Goal: Check status: Check status

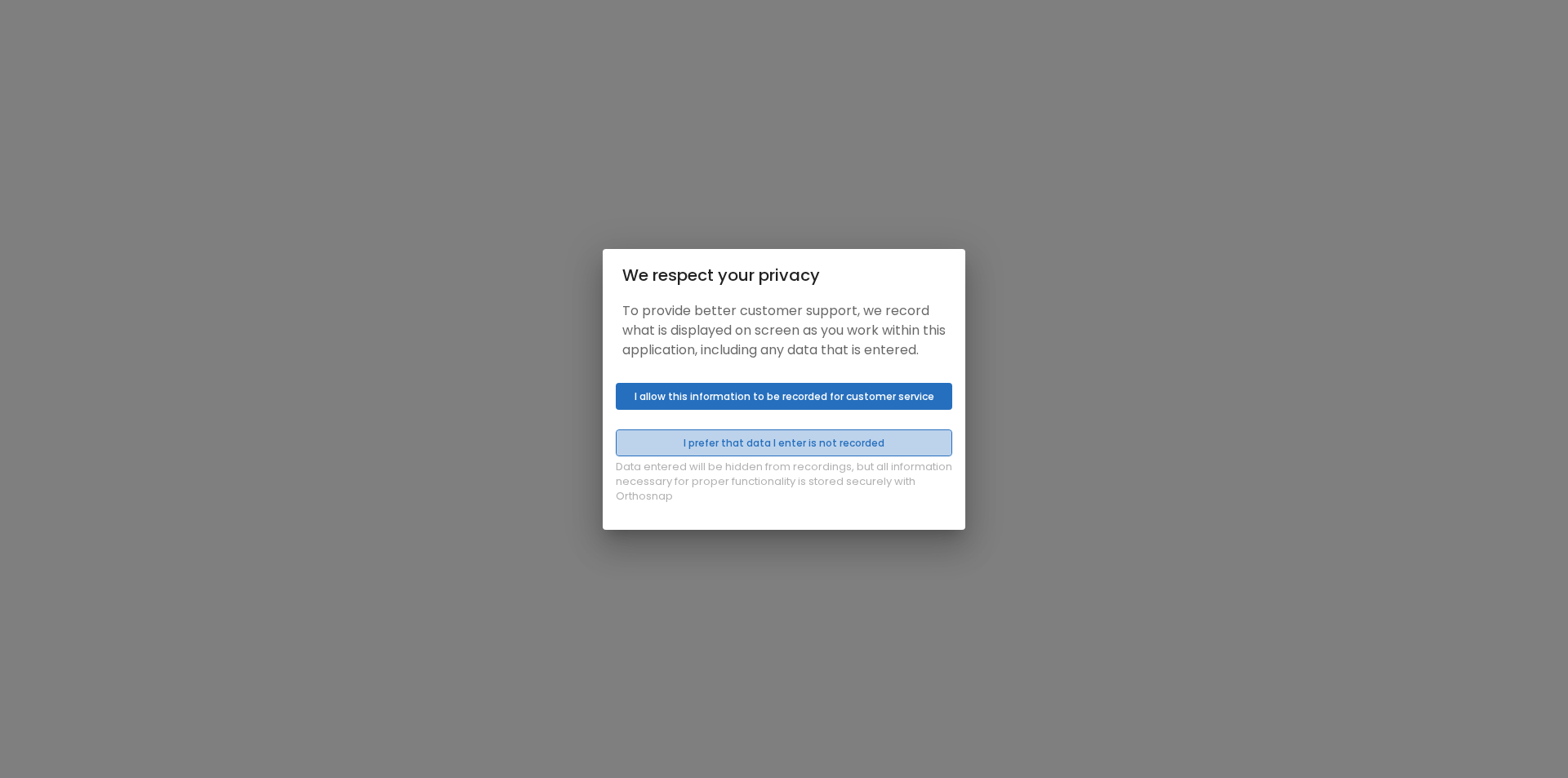
click at [927, 456] on button "I prefer that data I enter is not recorded" at bounding box center [784, 443] width 336 height 27
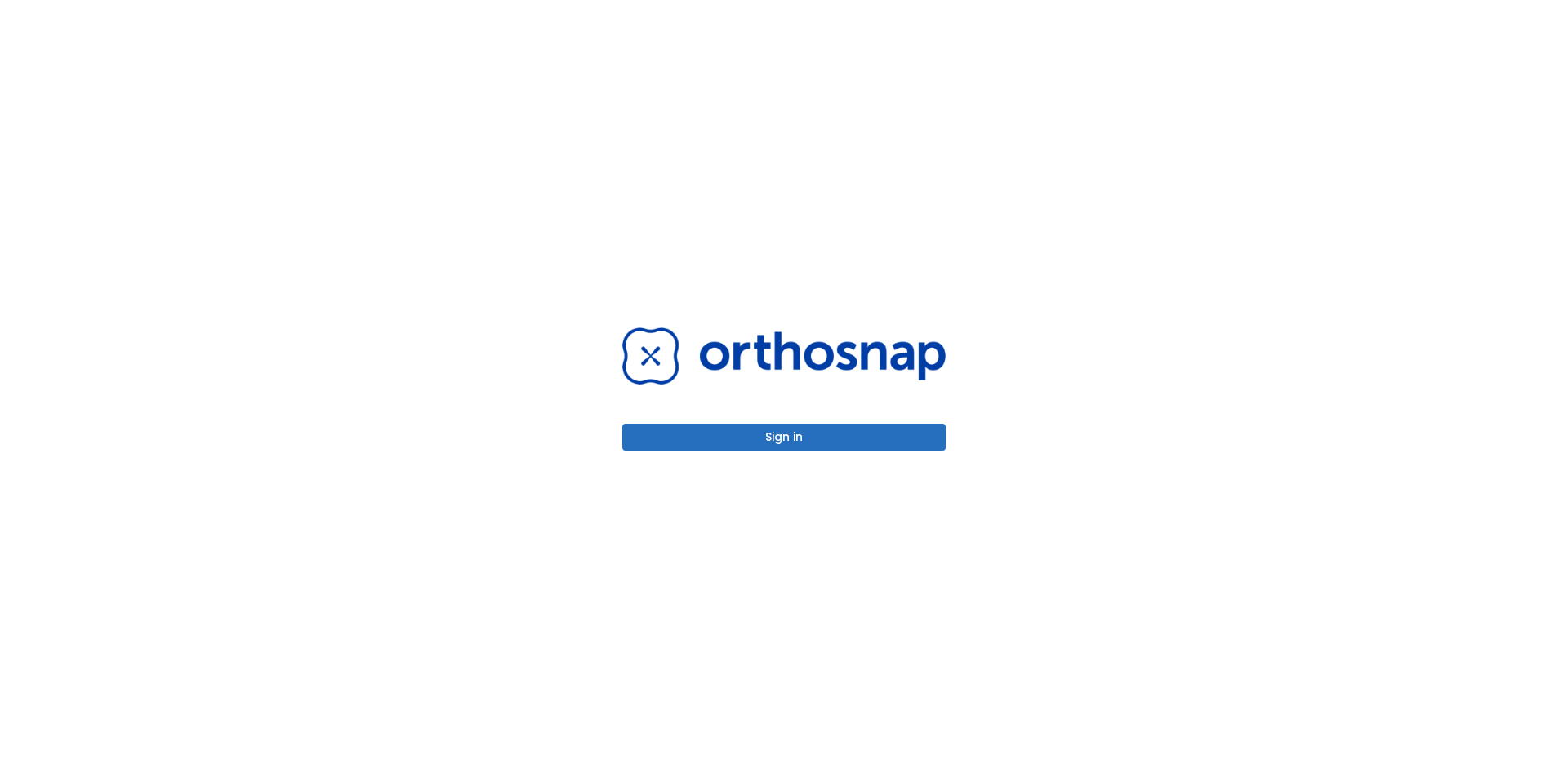
click at [778, 430] on button "Sign in" at bounding box center [783, 437] width 323 height 27
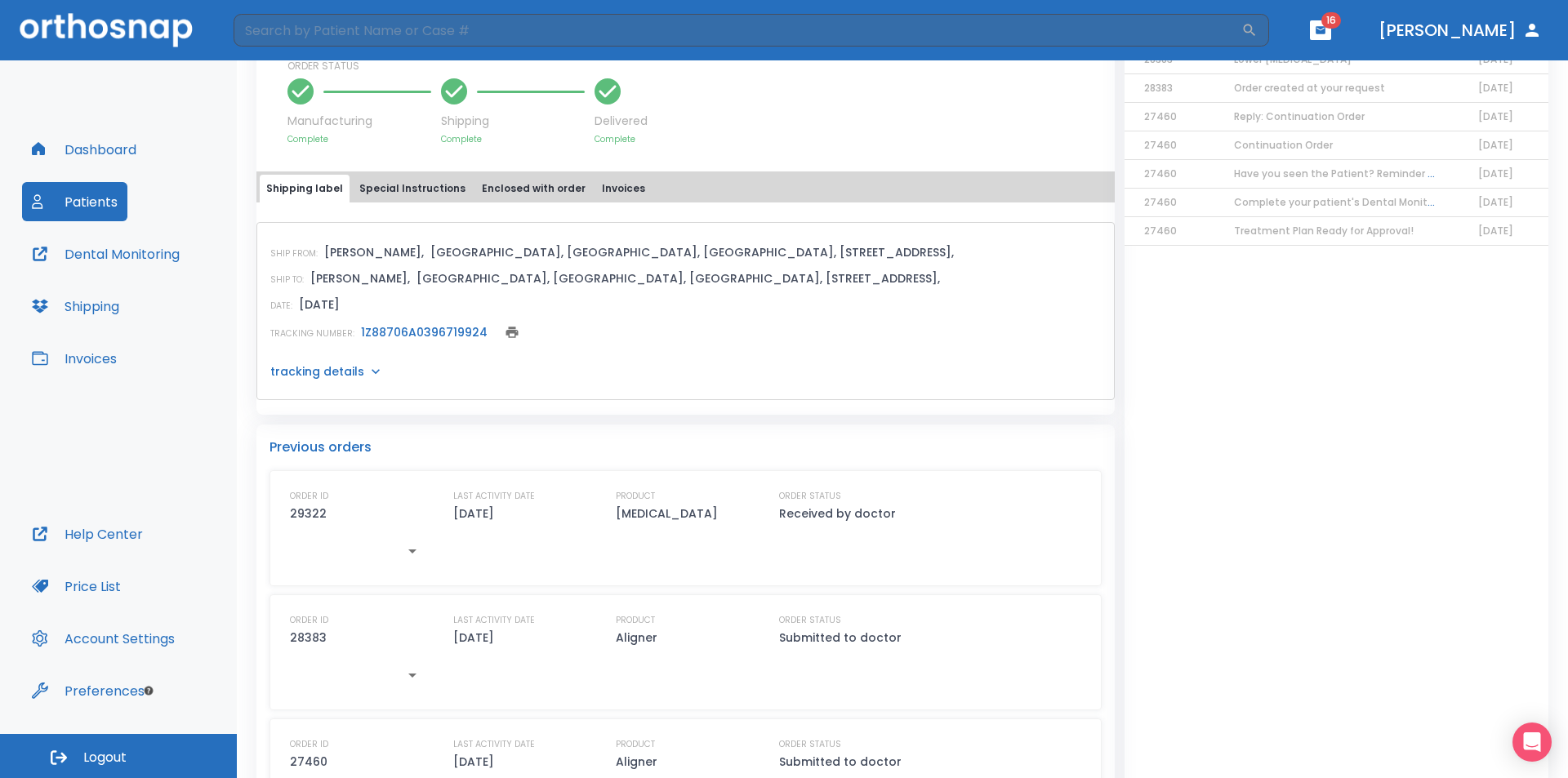
scroll to position [572, 0]
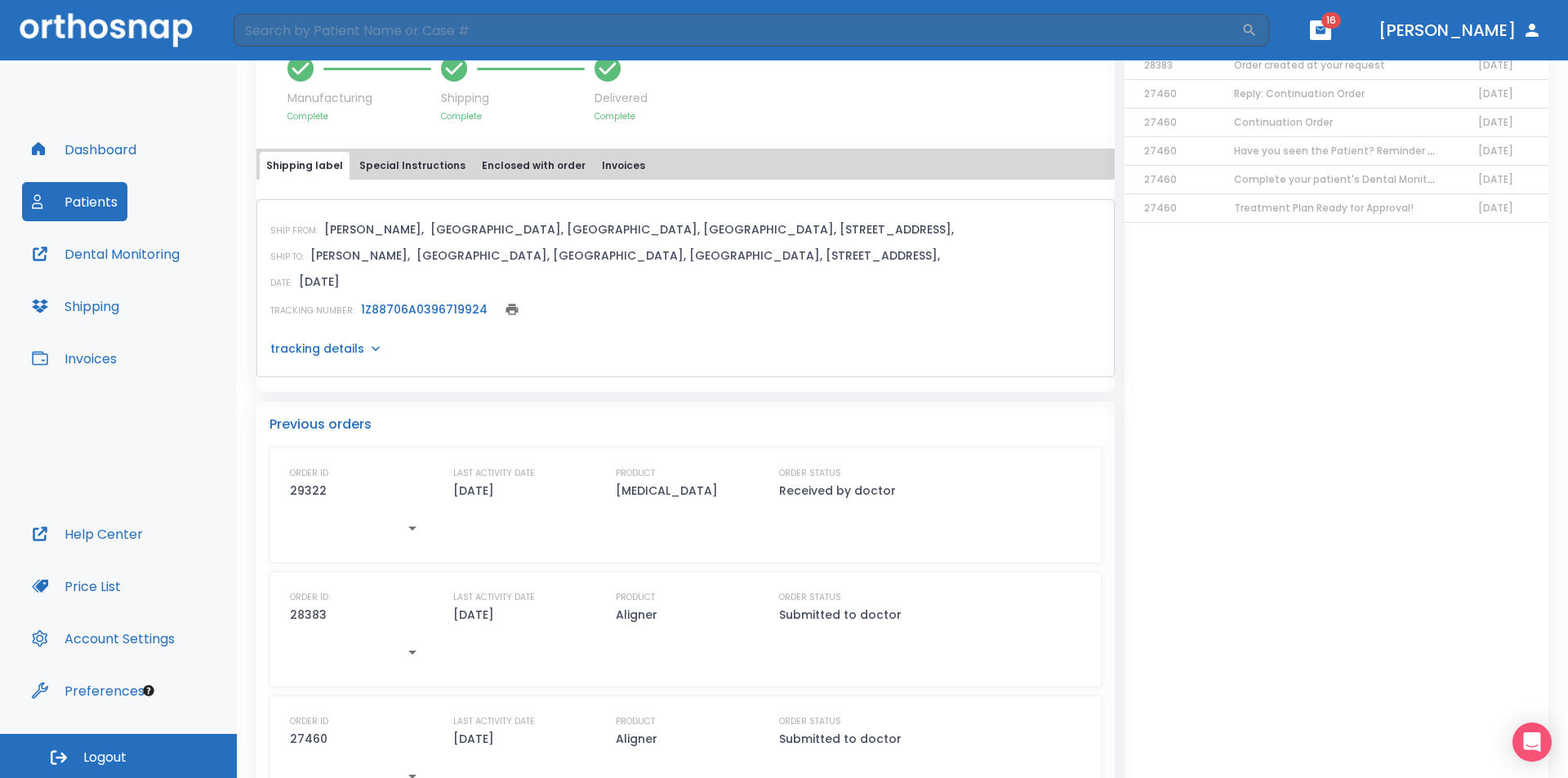
click at [331, 348] on p "tracking details" at bounding box center [317, 348] width 94 height 16
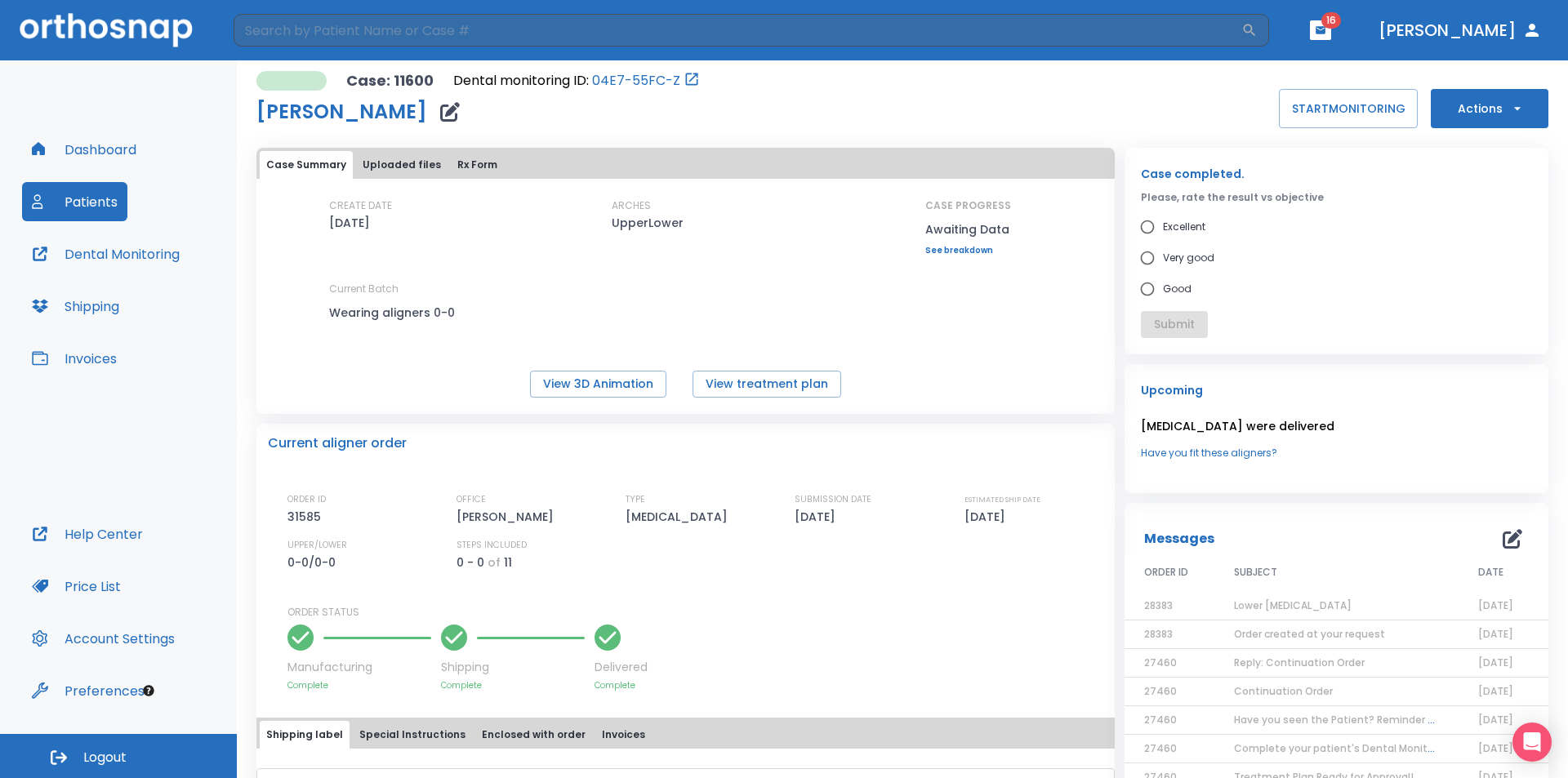
scroll to position [0, 0]
click at [54, 154] on button "Dashboard" at bounding box center [84, 149] width 124 height 39
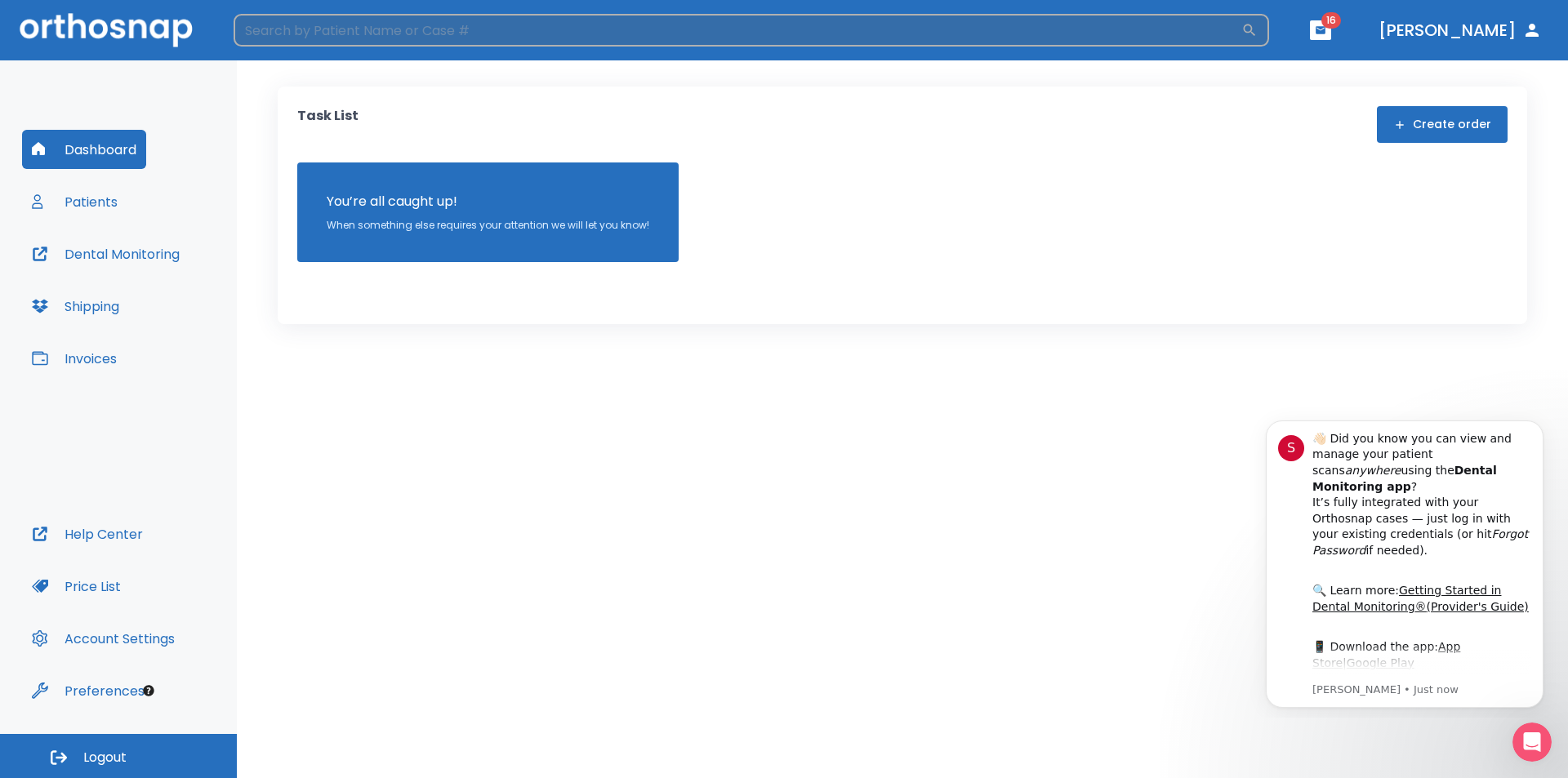
click at [378, 42] on input "search" at bounding box center [736, 30] width 1007 height 32
type input "j"
click at [1257, 30] on icon "button" at bounding box center [1249, 30] width 16 height 16
click at [326, 31] on input "[PERSON_NAME] m" at bounding box center [736, 30] width 1007 height 32
type input "[PERSON_NAME]"
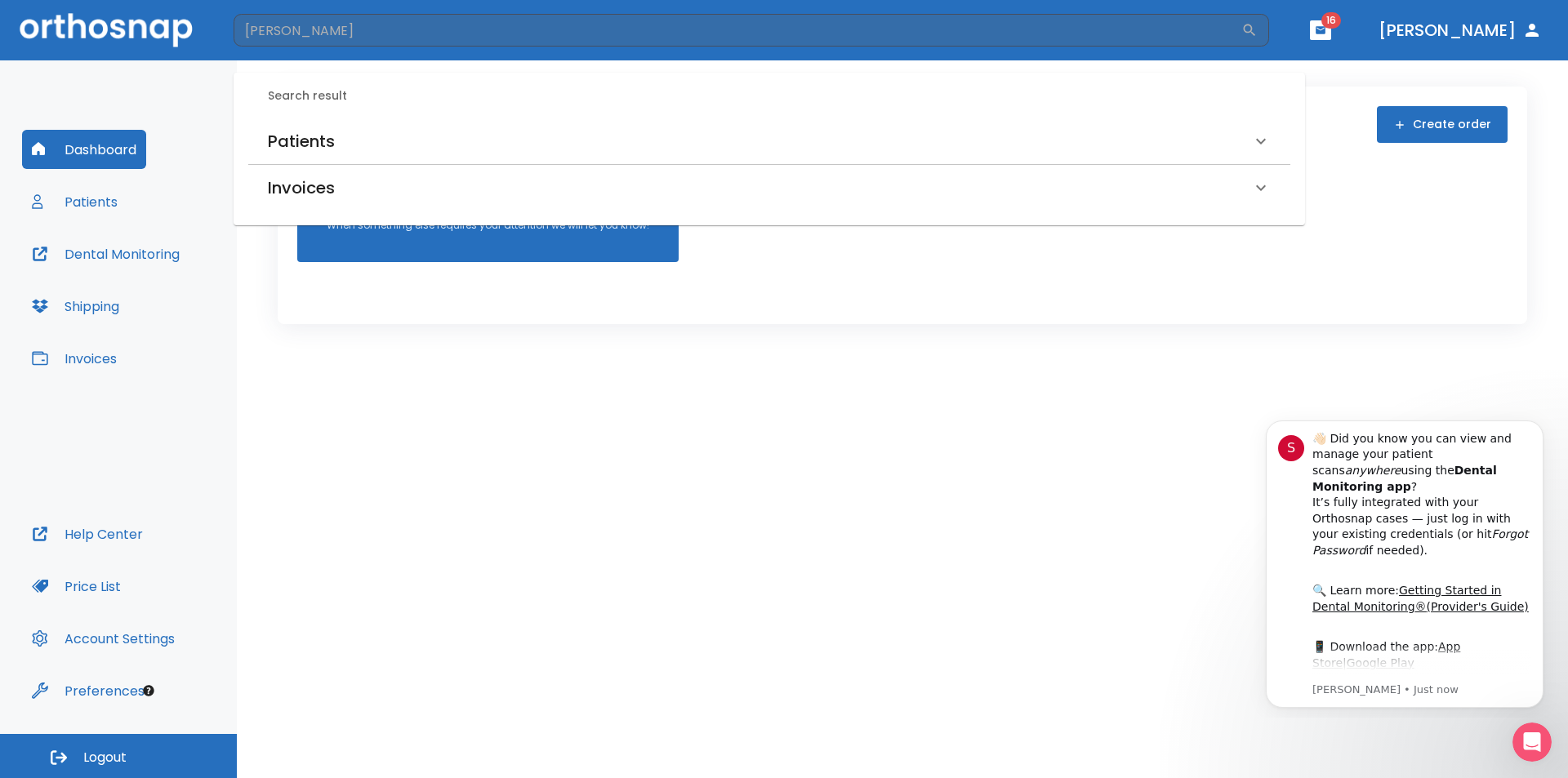
click at [410, 139] on div "Patients" at bounding box center [759, 141] width 983 height 26
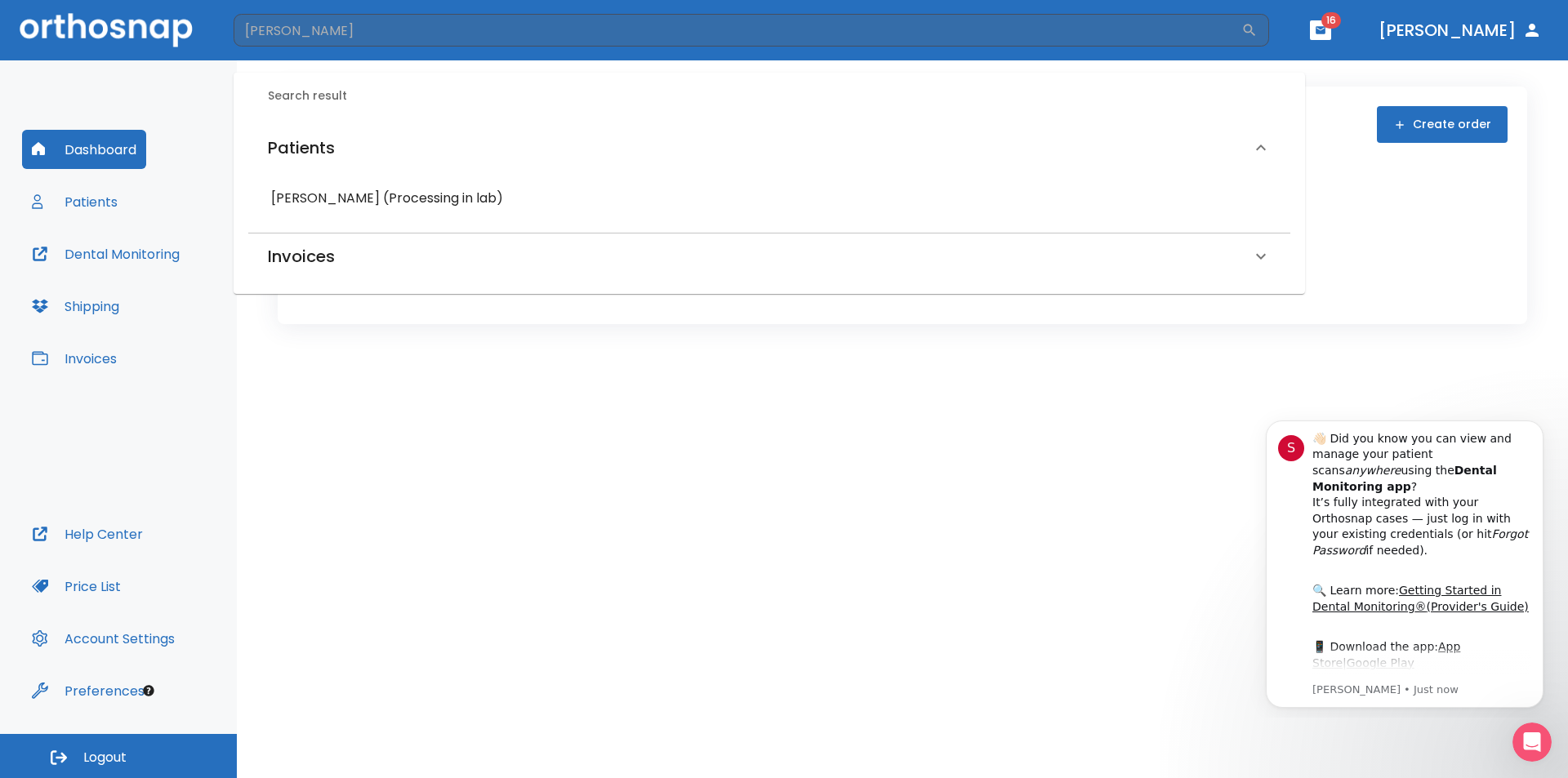
click at [425, 198] on h6 "[PERSON_NAME] (Processing in lab)" at bounding box center [769, 198] width 996 height 23
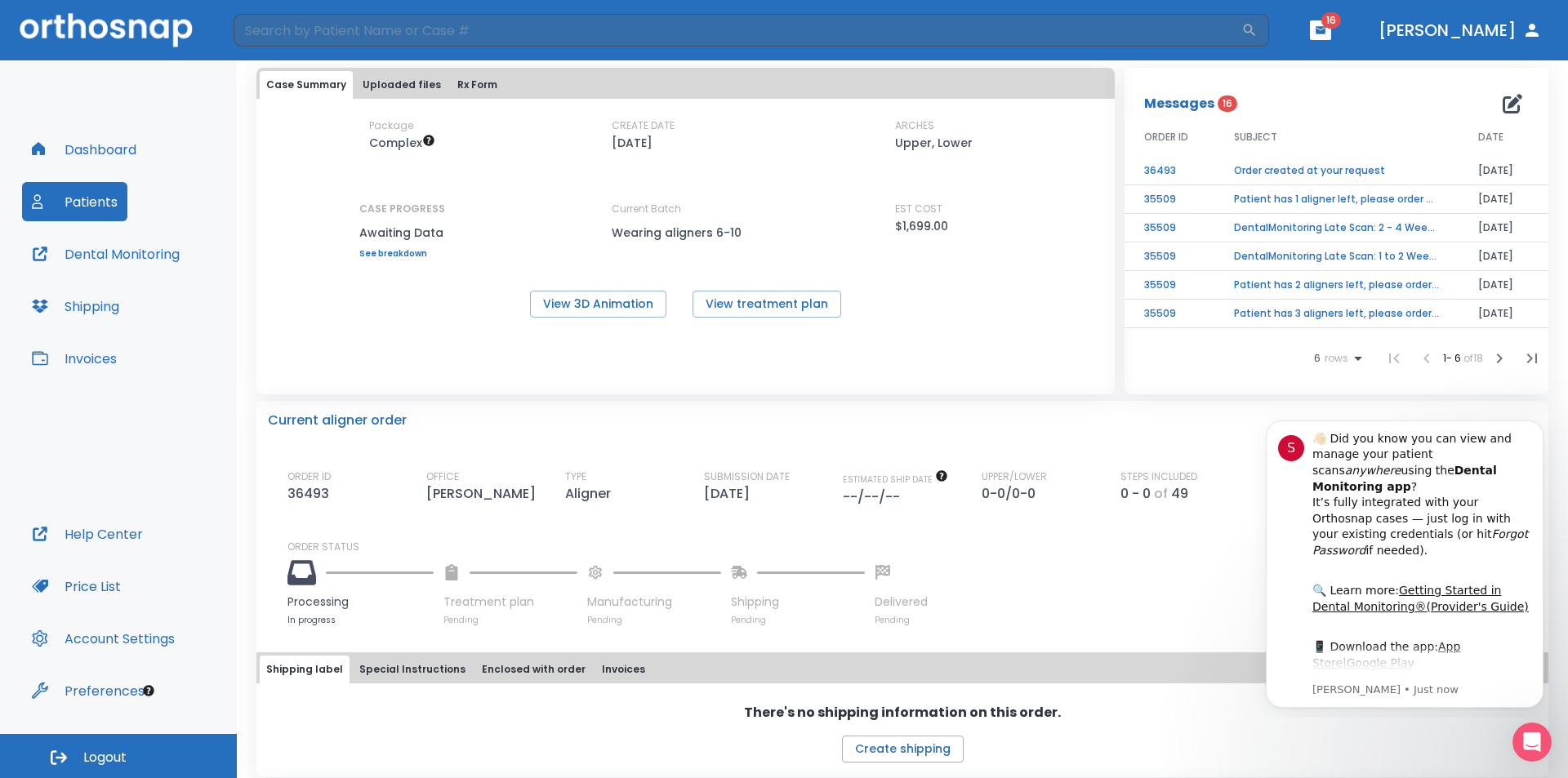
scroll to position [163, 0]
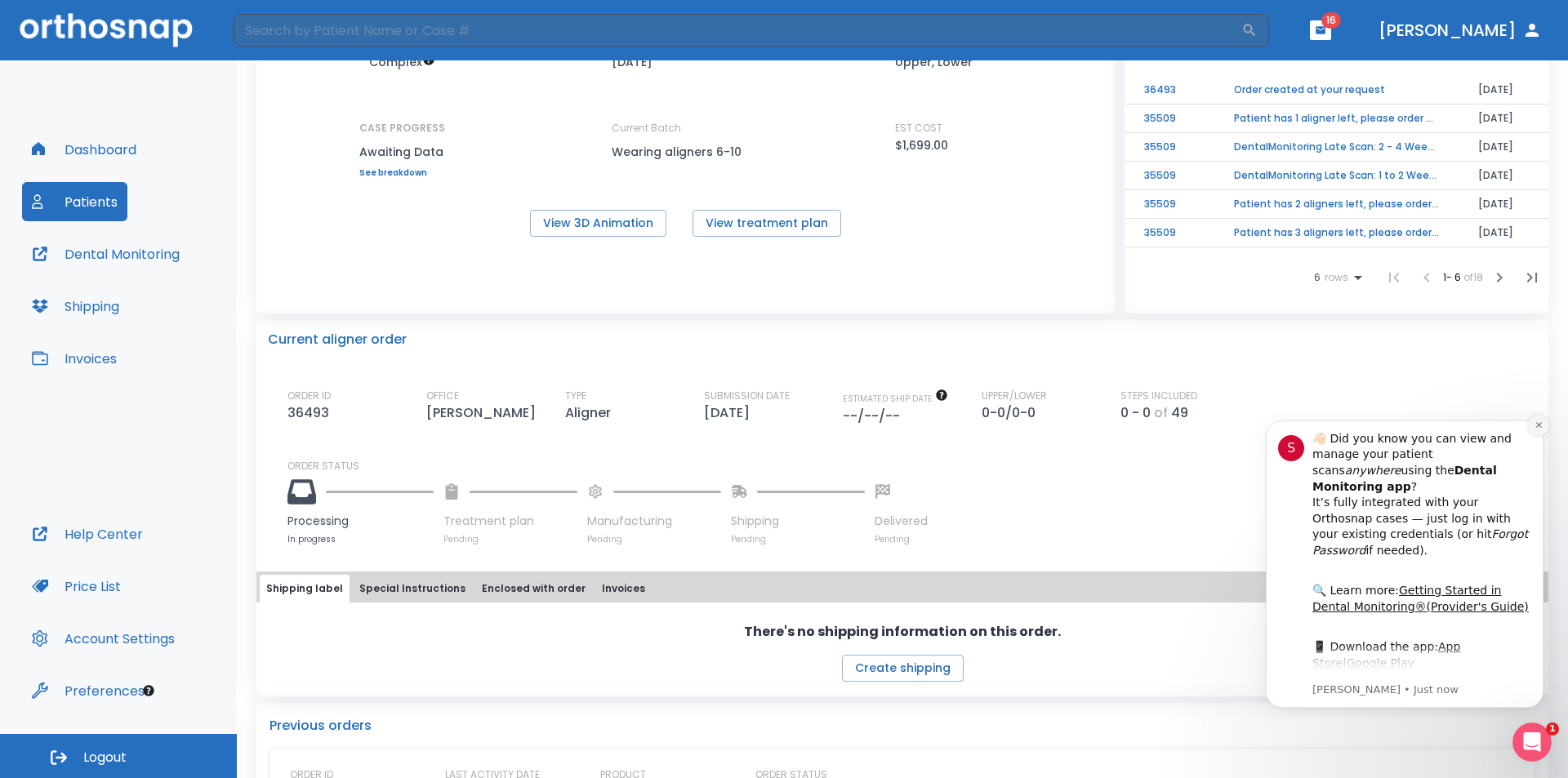
click at [1533, 427] on button "Dismiss notification" at bounding box center [1537, 425] width 21 height 21
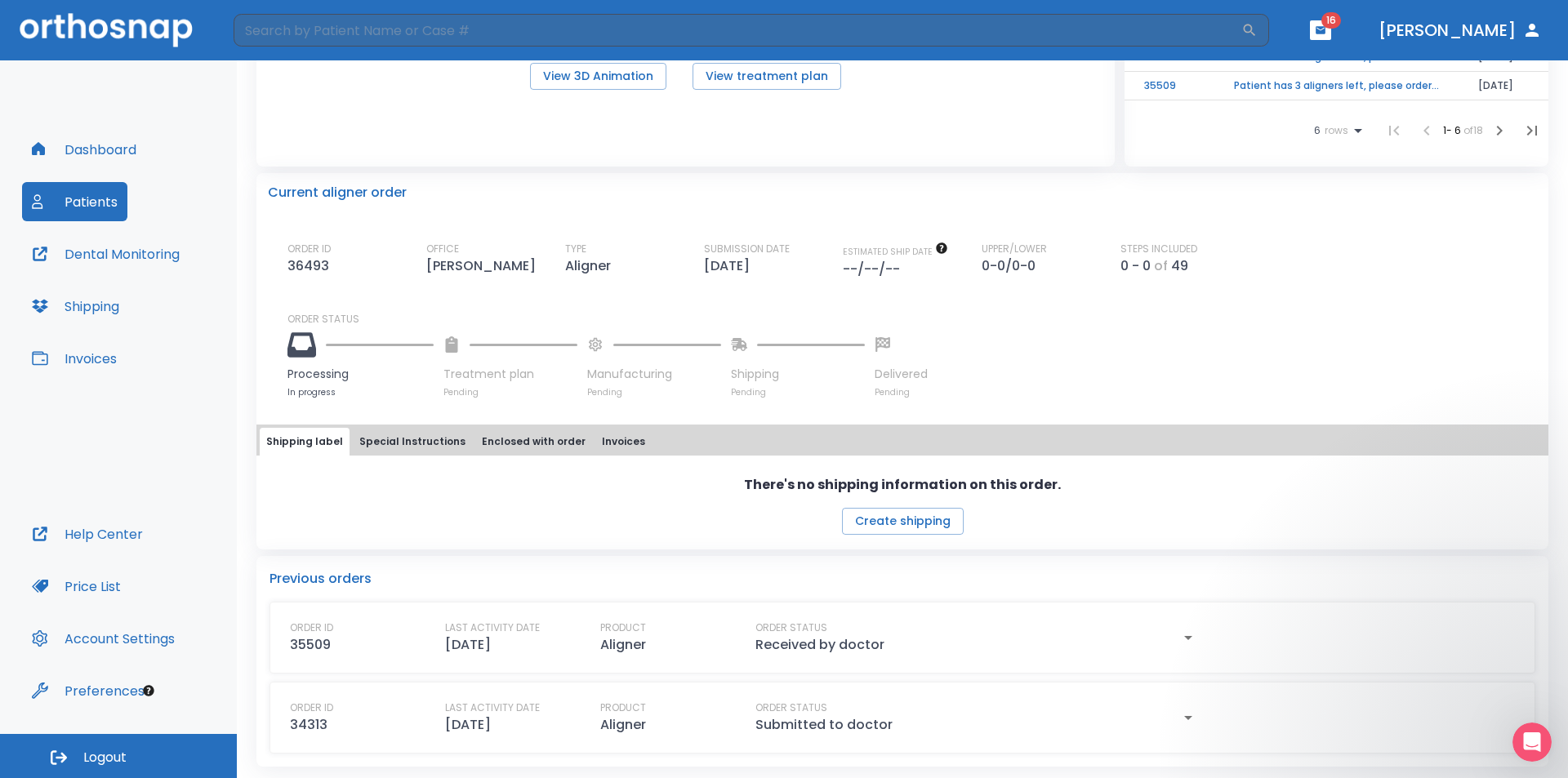
scroll to position [312, 0]
click at [429, 433] on button "Special Instructions" at bounding box center [412, 439] width 119 height 28
click at [498, 441] on button "Enclosed with order" at bounding box center [534, 440] width 117 height 28
click at [635, 440] on div "Shipping label Special Instructions Enclosed with order Invoices" at bounding box center [902, 440] width 1285 height 28
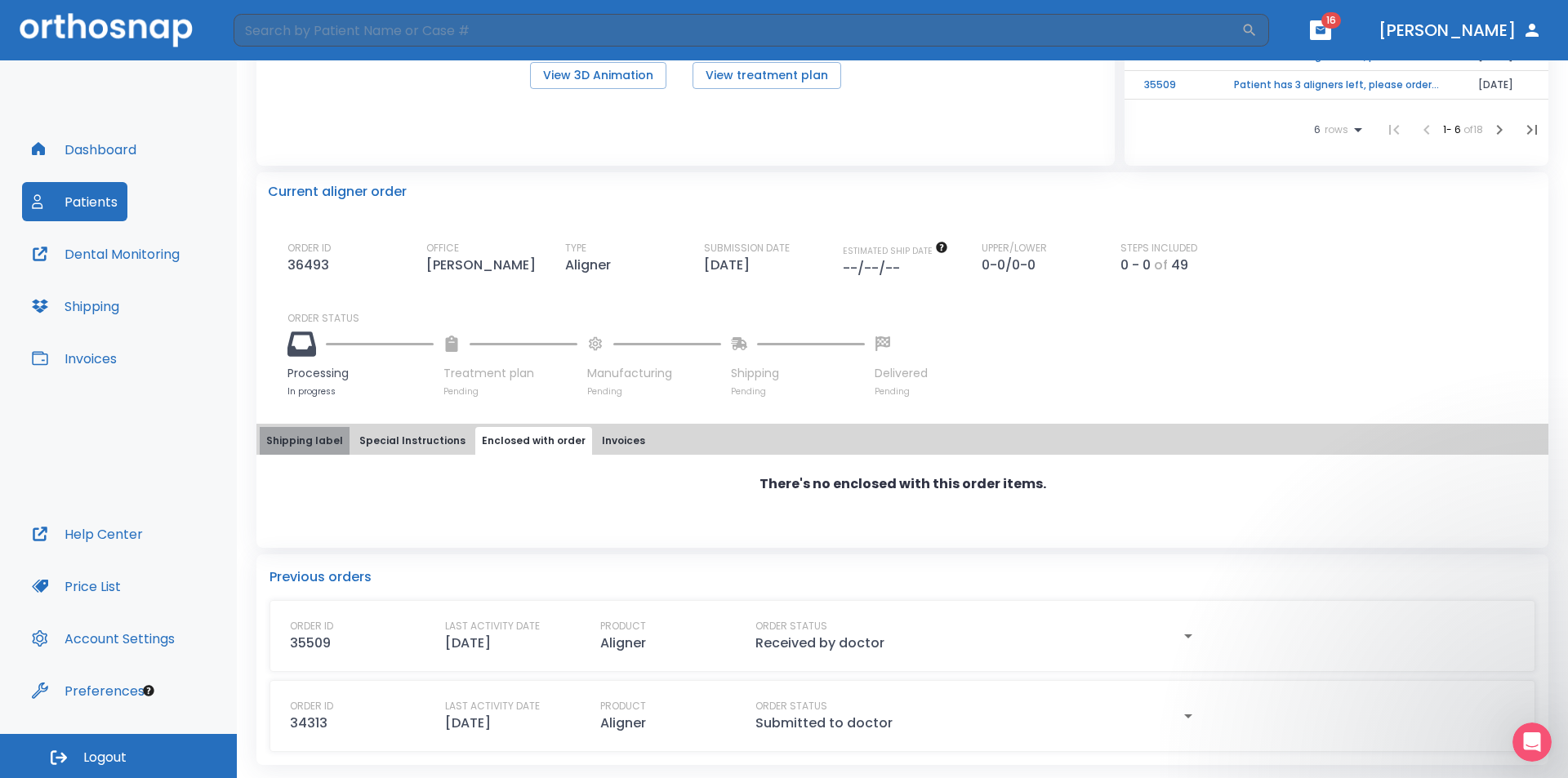
click at [327, 430] on button "Shipping label" at bounding box center [305, 440] width 90 height 28
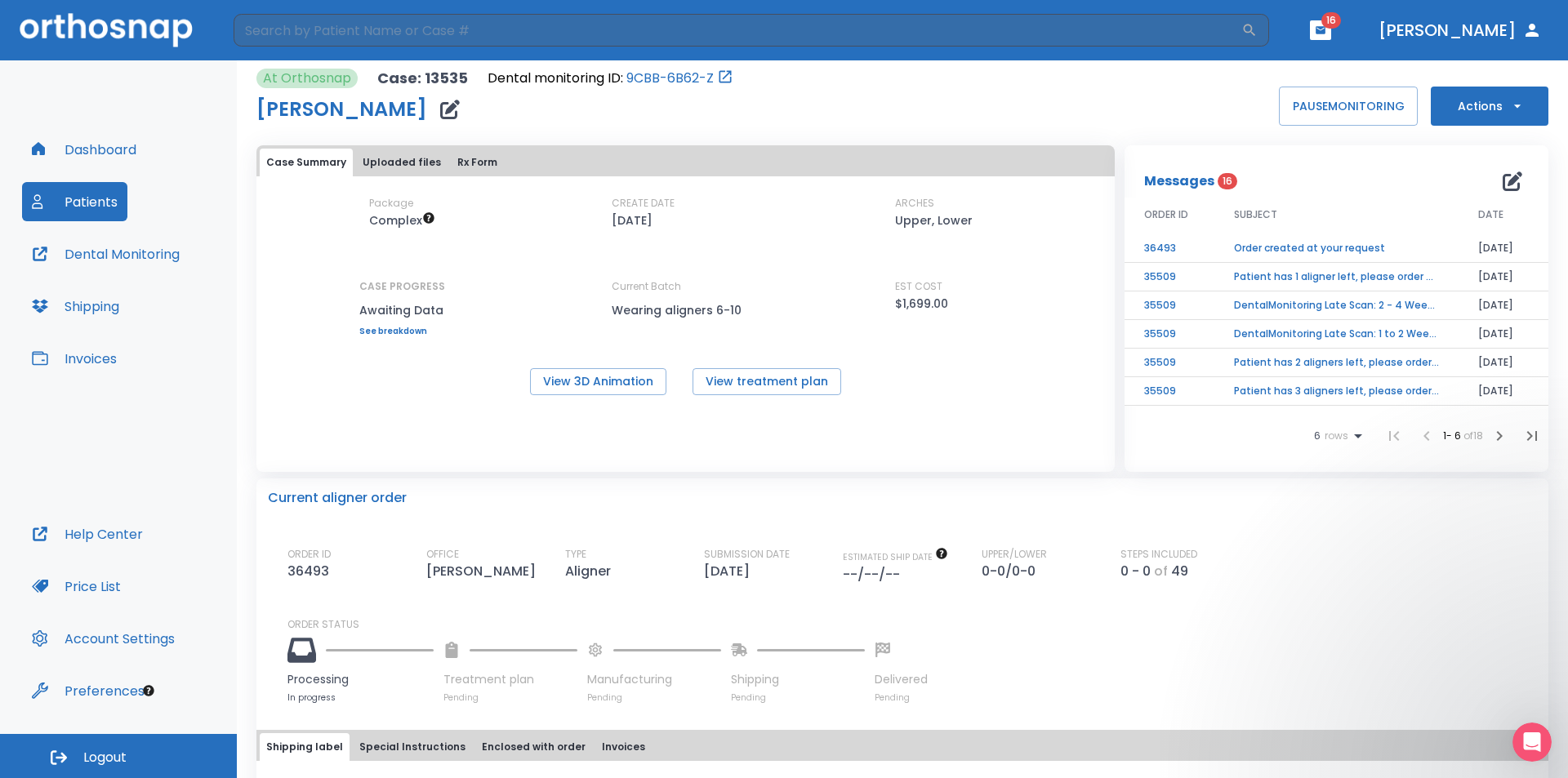
scroll to position [0, 0]
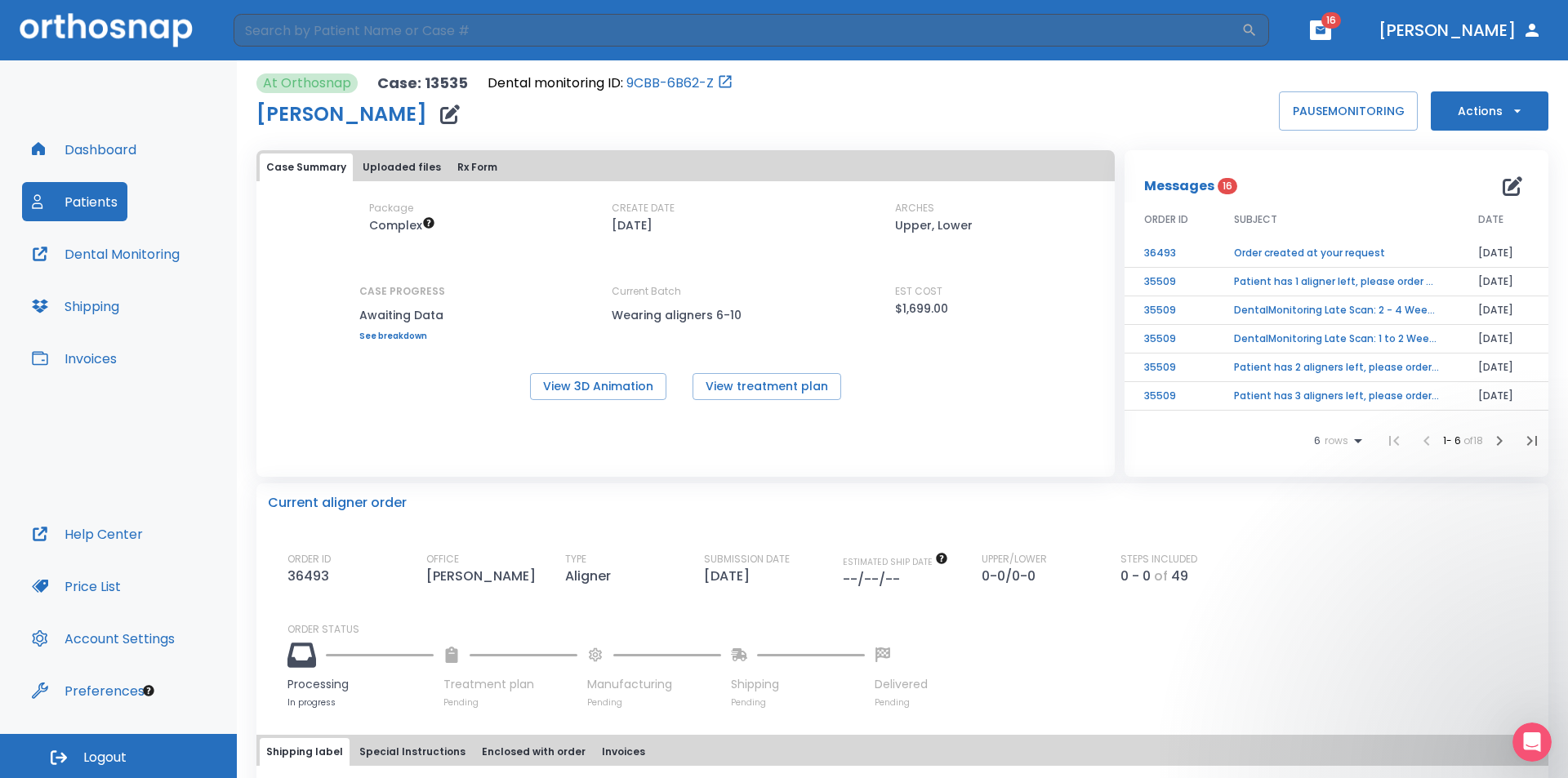
click at [1257, 241] on td "Order created at your request" at bounding box center [1336, 254] width 244 height 29
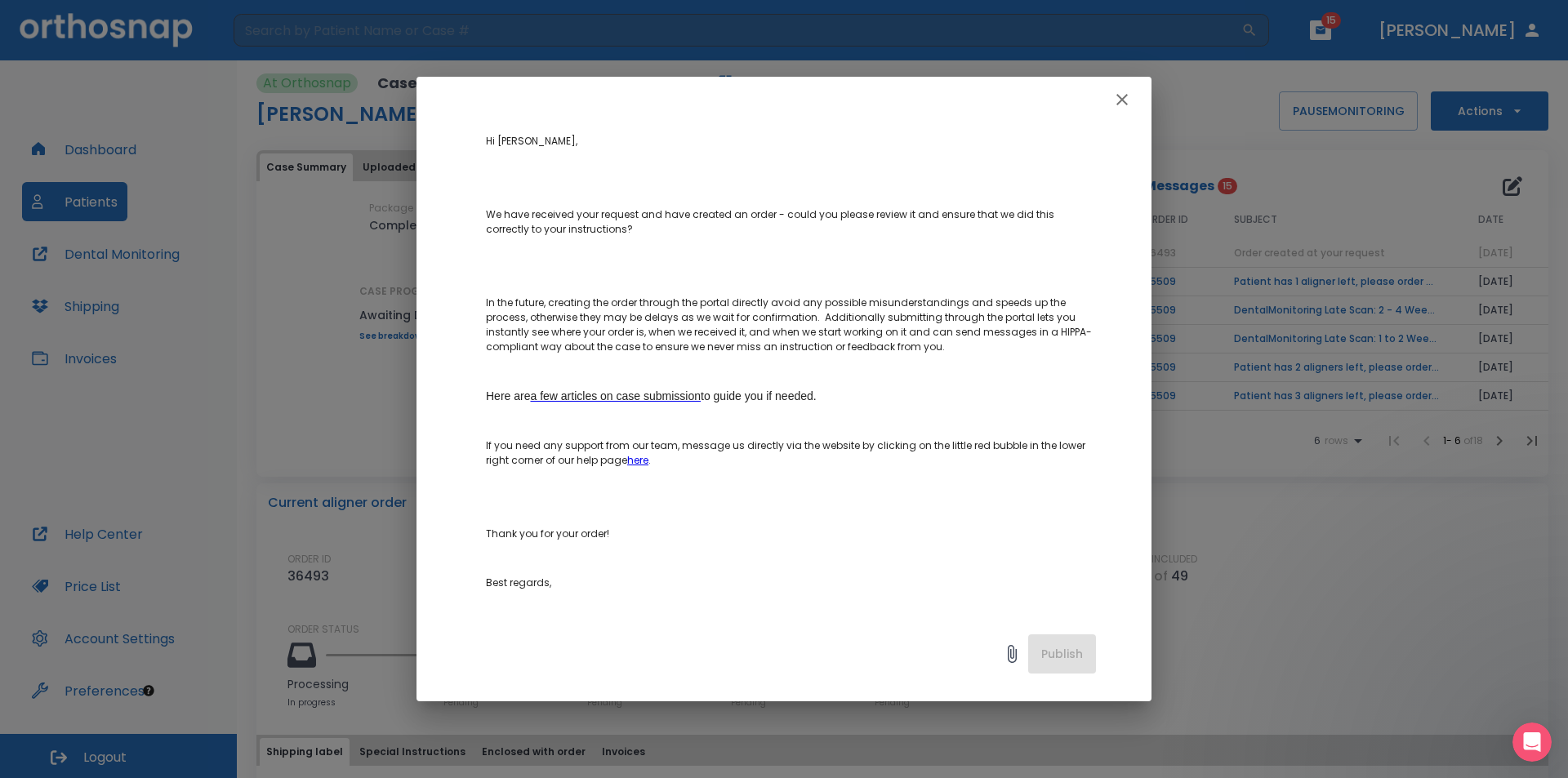
scroll to position [245, 0]
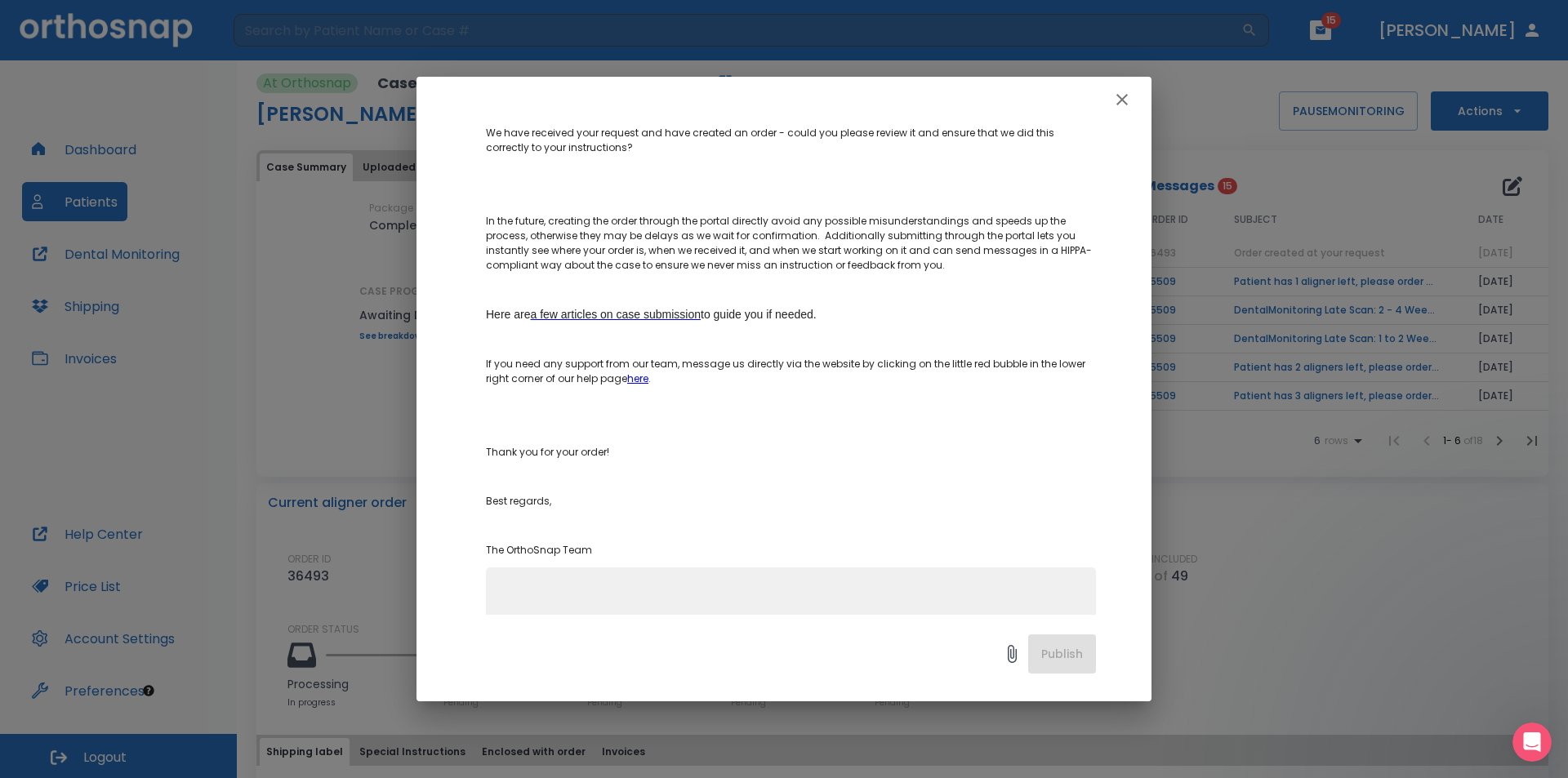
click at [1127, 98] on icon "button" at bounding box center [1122, 99] width 20 height 20
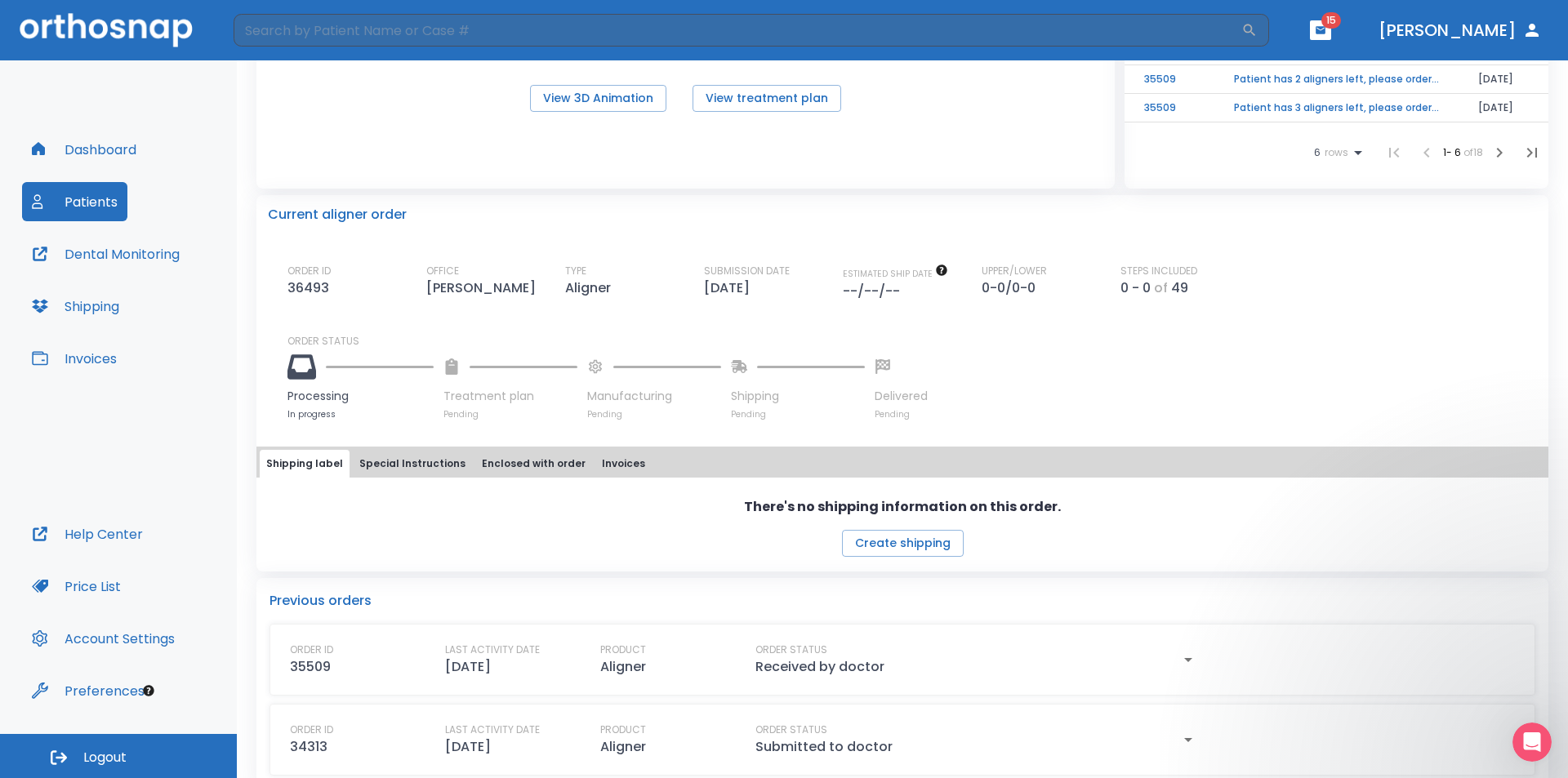
scroll to position [312, 0]
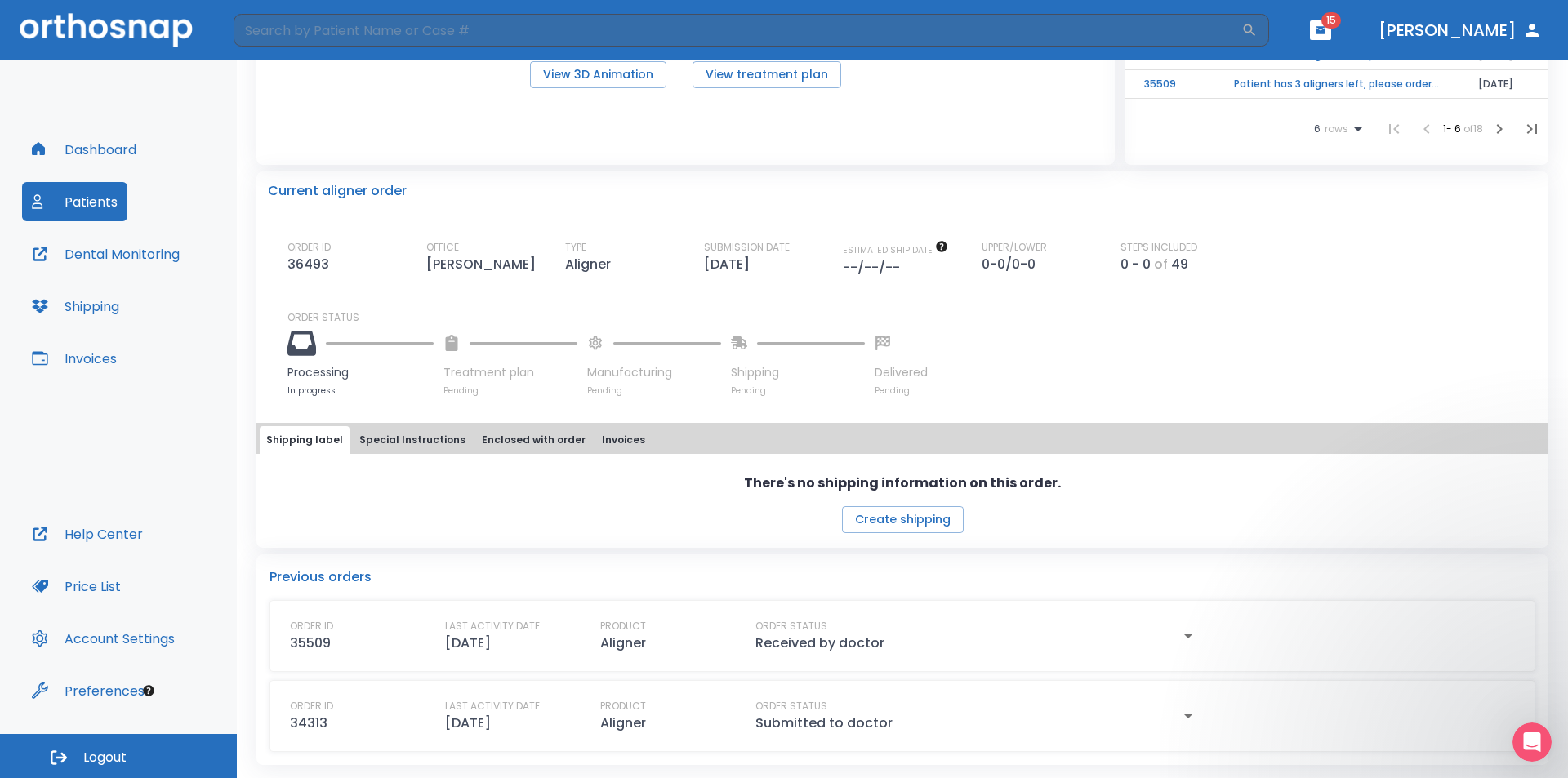
click at [91, 299] on button "Shipping" at bounding box center [76, 306] width 107 height 39
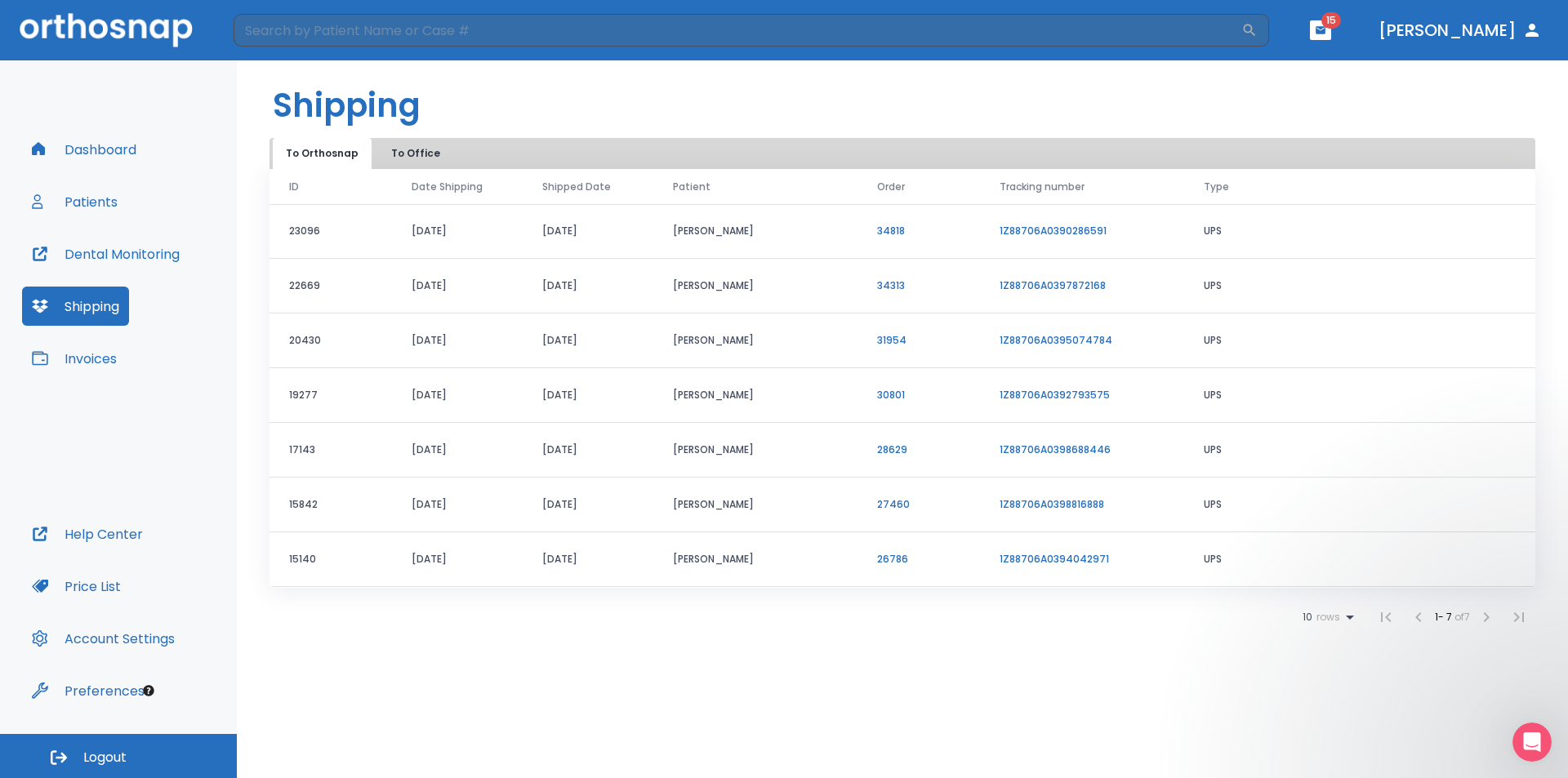
click at [409, 149] on button "To Office" at bounding box center [416, 154] width 81 height 31
click at [108, 162] on button "Dashboard" at bounding box center [84, 149] width 124 height 39
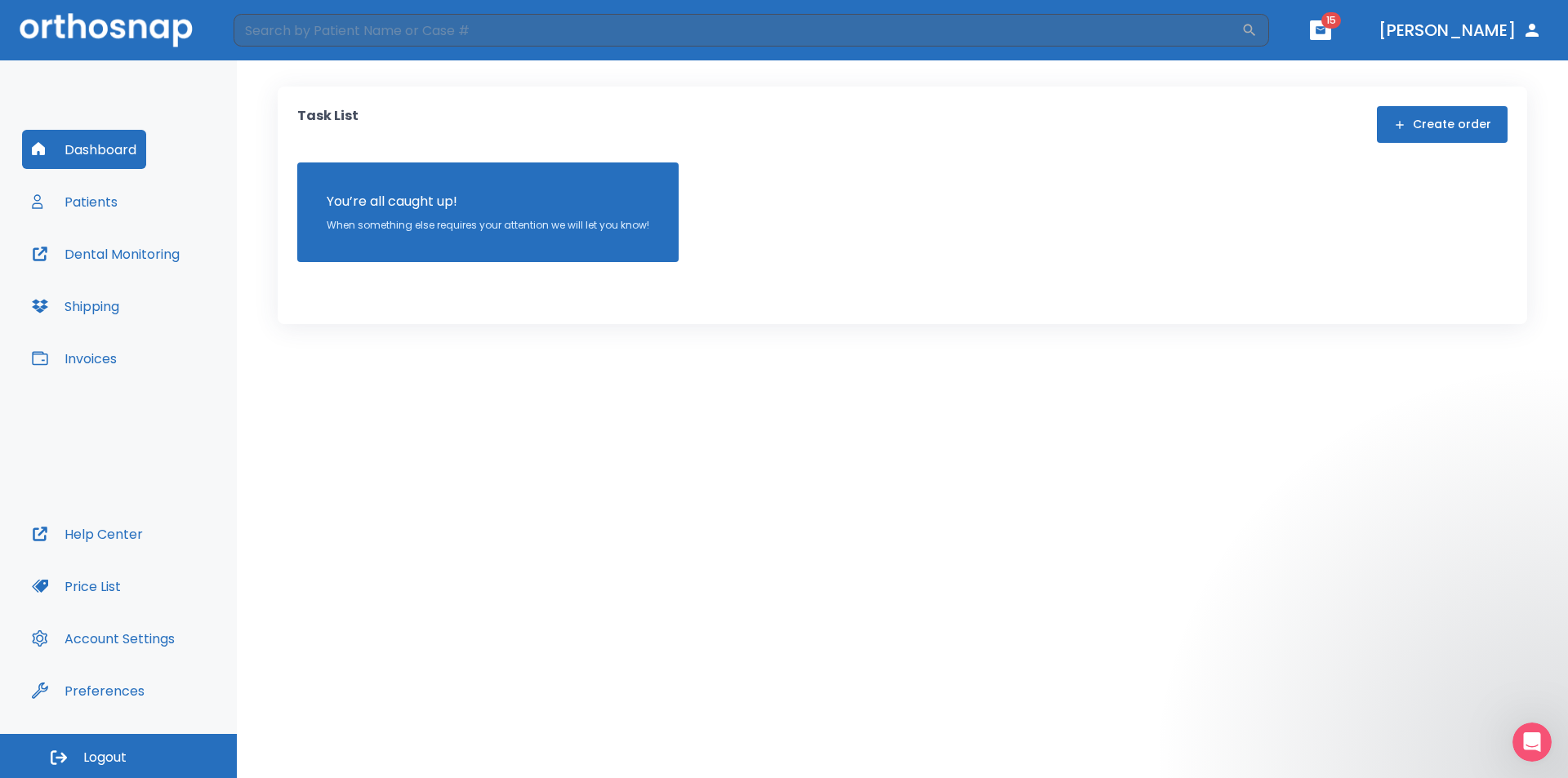
click at [104, 193] on button "Patients" at bounding box center [75, 202] width 105 height 39
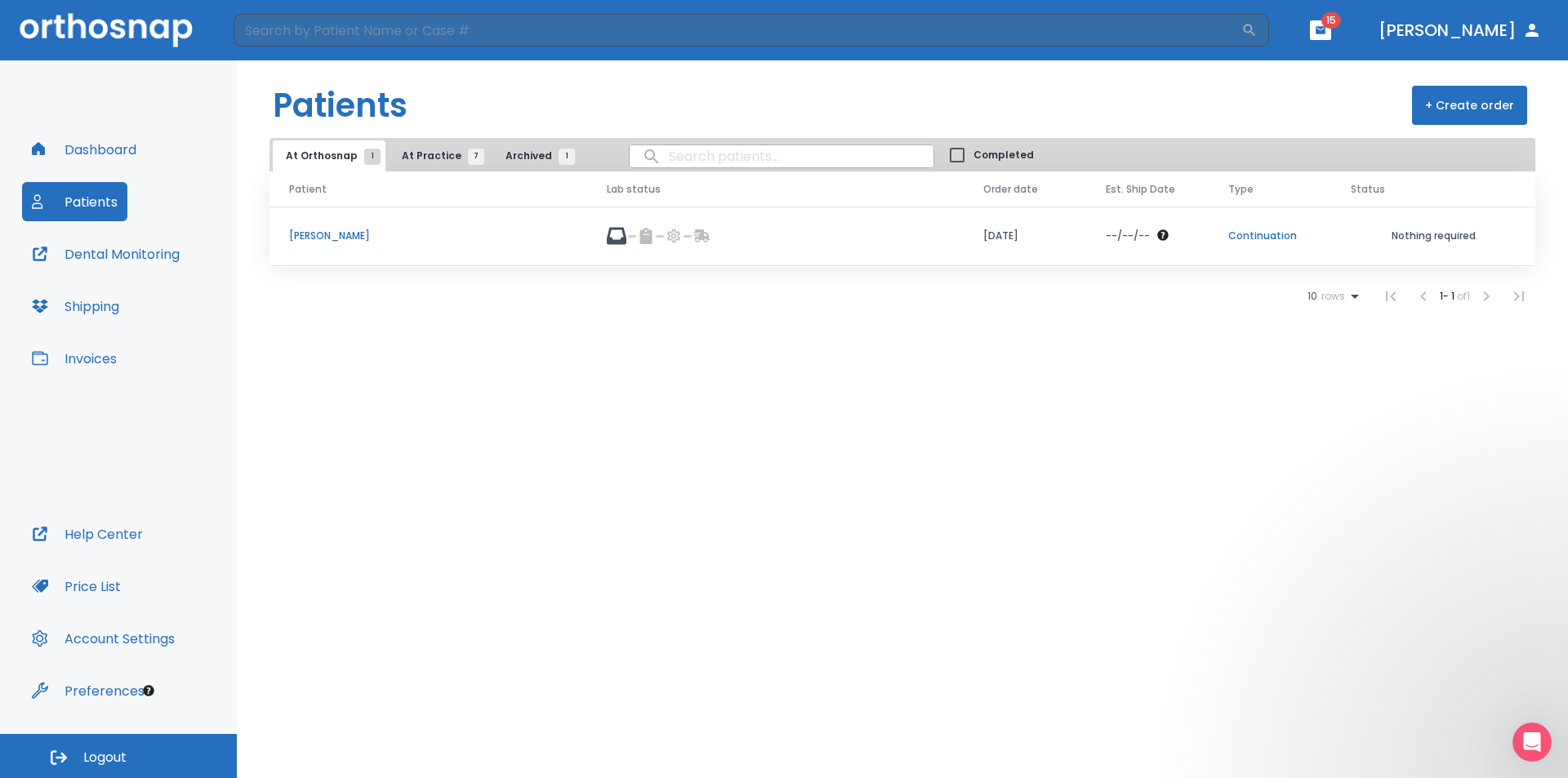
click at [335, 233] on p "[PERSON_NAME]" at bounding box center [428, 235] width 278 height 14
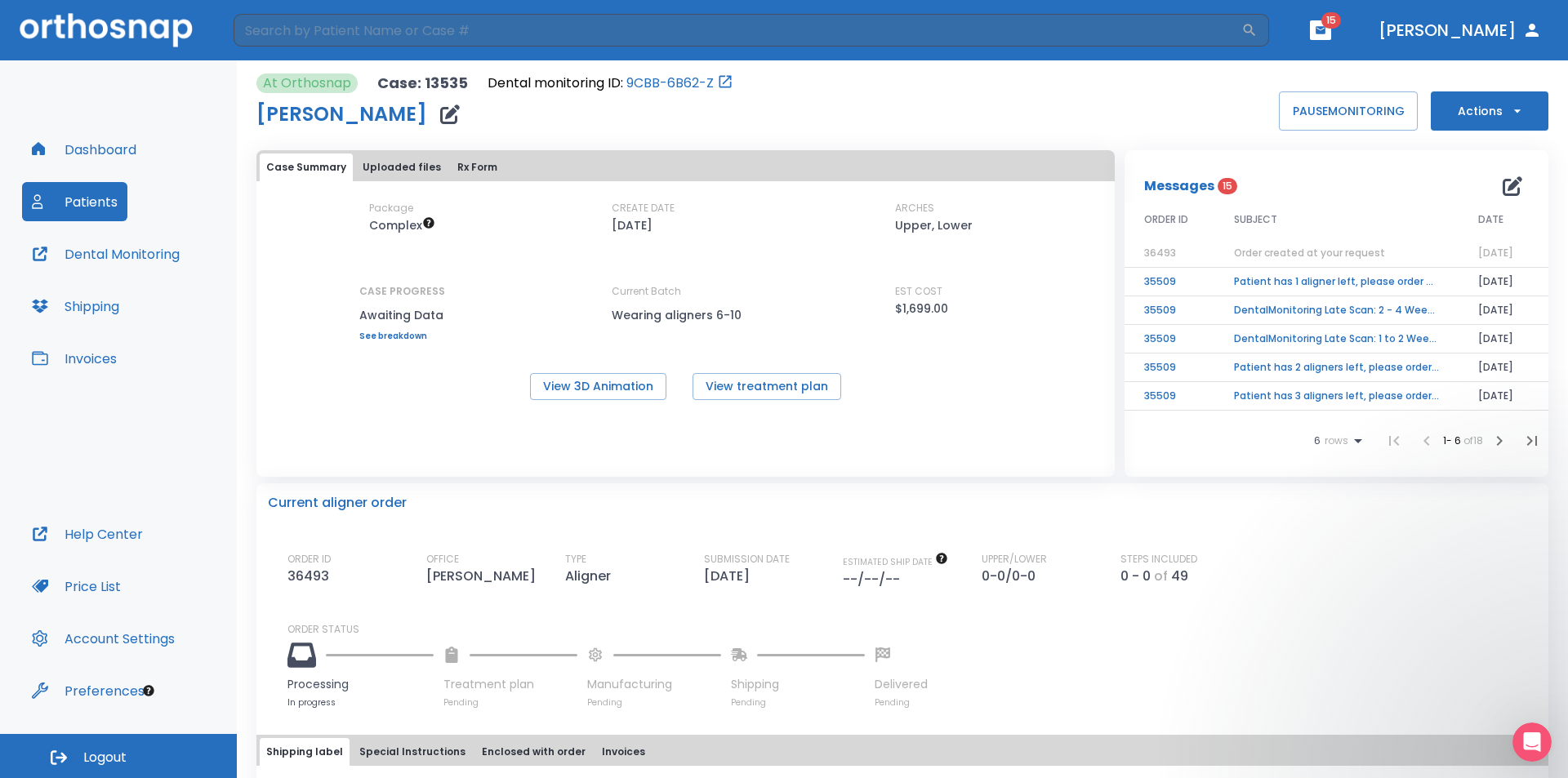
click at [1380, 12] on header "​ 15 [PERSON_NAME]" at bounding box center [784, 30] width 1568 height 60
click at [1341, 20] on span "15" at bounding box center [1330, 20] width 20 height 16
click at [1341, 25] on span "15" at bounding box center [1330, 20] width 20 height 16
click at [1325, 32] on icon "button" at bounding box center [1320, 30] width 10 height 8
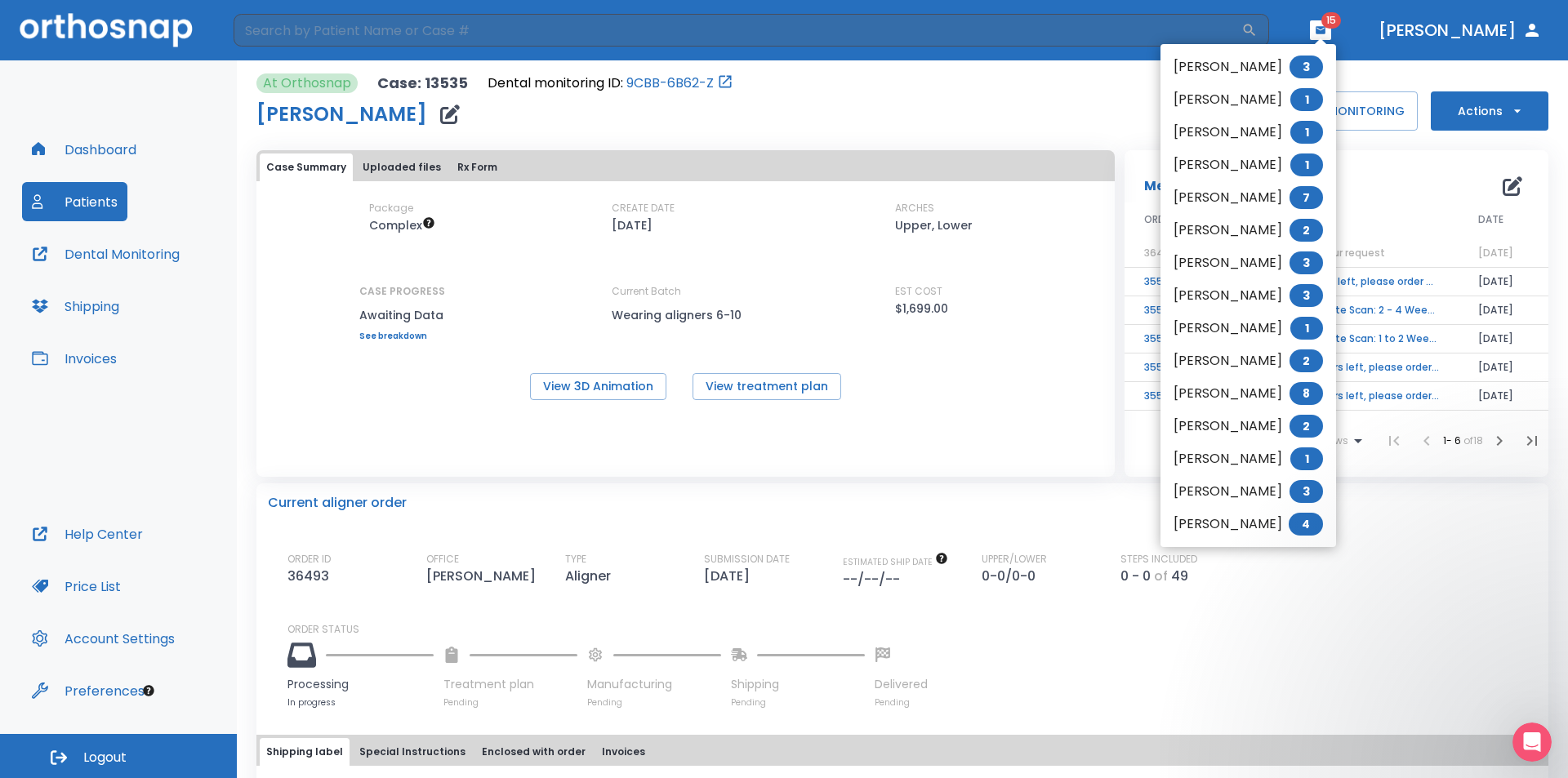
click at [134, 141] on div at bounding box center [784, 389] width 1568 height 778
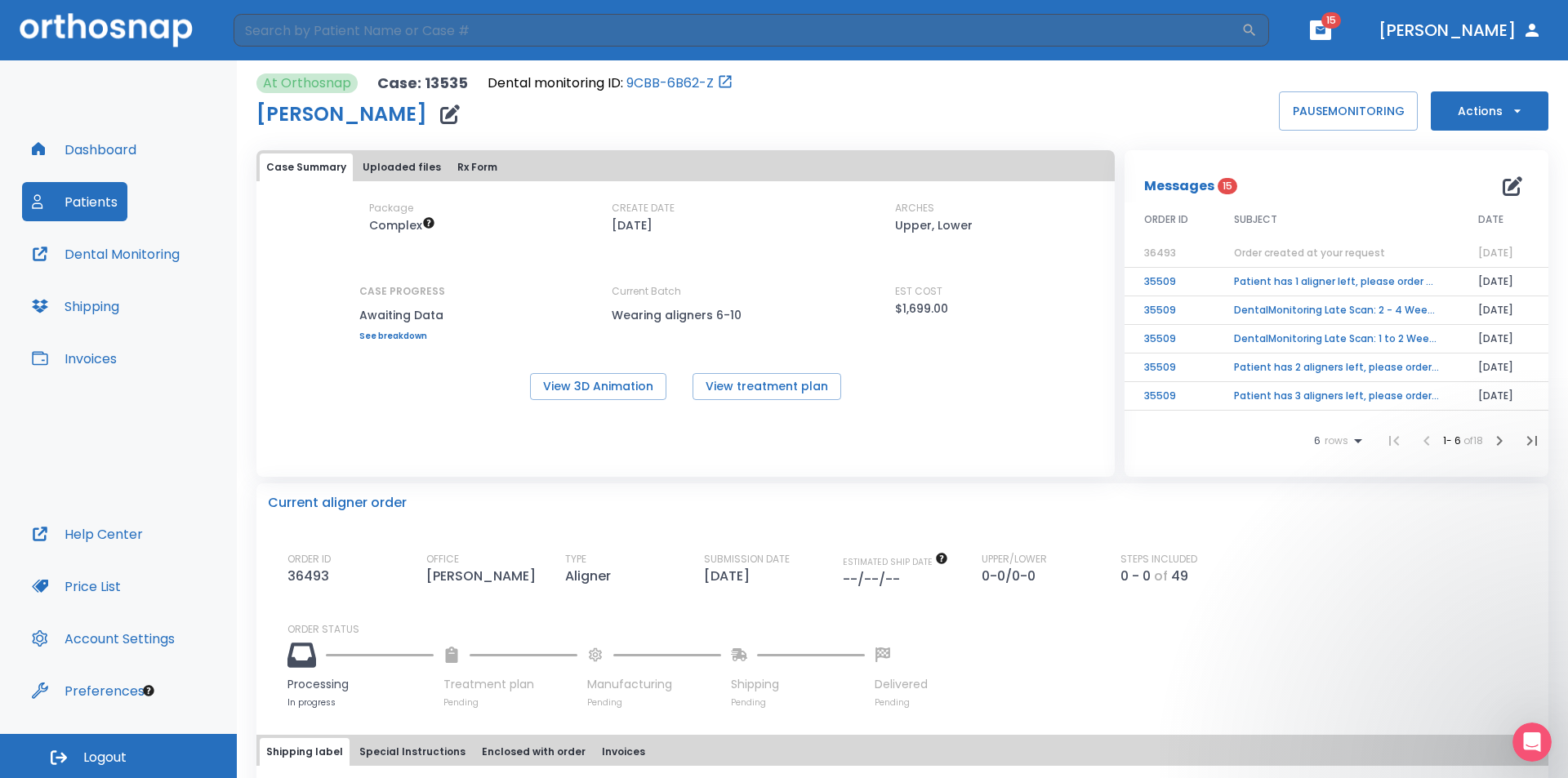
click at [124, 159] on div "[PERSON_NAME] 3 [PERSON_NAME] 1 [PERSON_NAME] 1 [PERSON_NAME] 1 [PERSON_NAME] 7…" at bounding box center [784, 389] width 1568 height 778
